Goal: Task Accomplishment & Management: Manage account settings

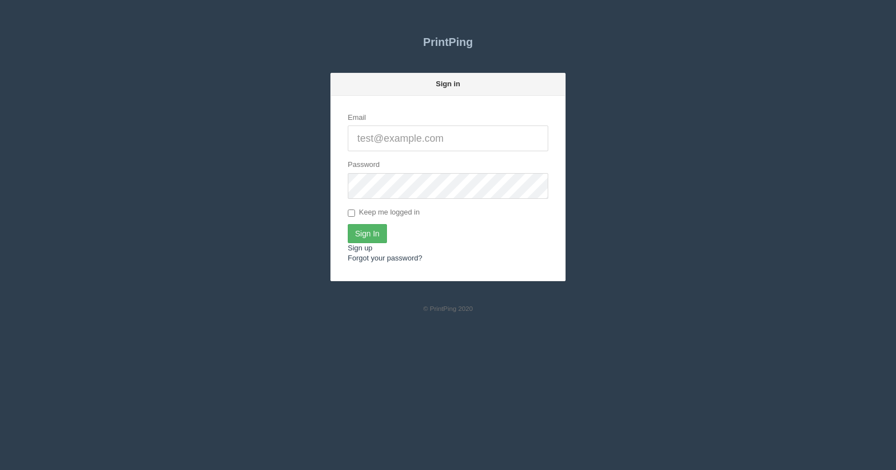
type input "[EMAIL_ADDRESS][DOMAIN_NAME]"
click at [373, 227] on input "Sign In" at bounding box center [367, 233] width 39 height 19
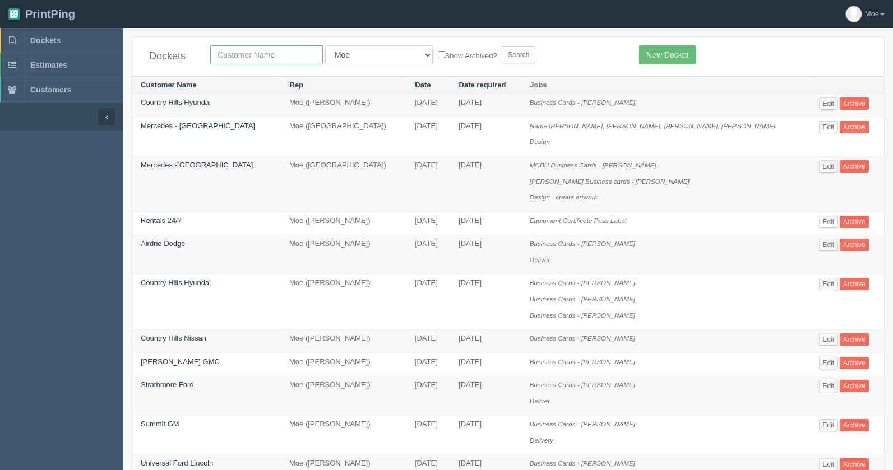
click at [273, 58] on input "text" at bounding box center [266, 54] width 113 height 19
type input "spud"
click at [501, 53] on input "Search" at bounding box center [518, 55] width 34 height 17
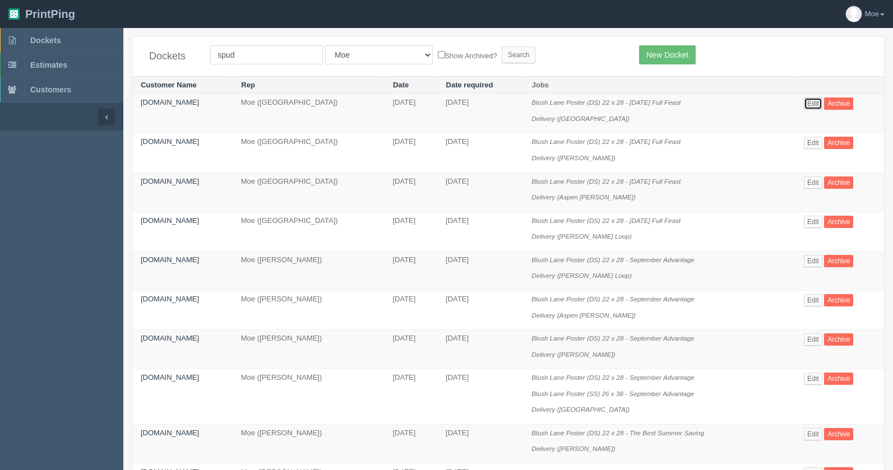
click at [814, 104] on link "Edit" at bounding box center [812, 103] width 18 height 12
